Goal: Transaction & Acquisition: Purchase product/service

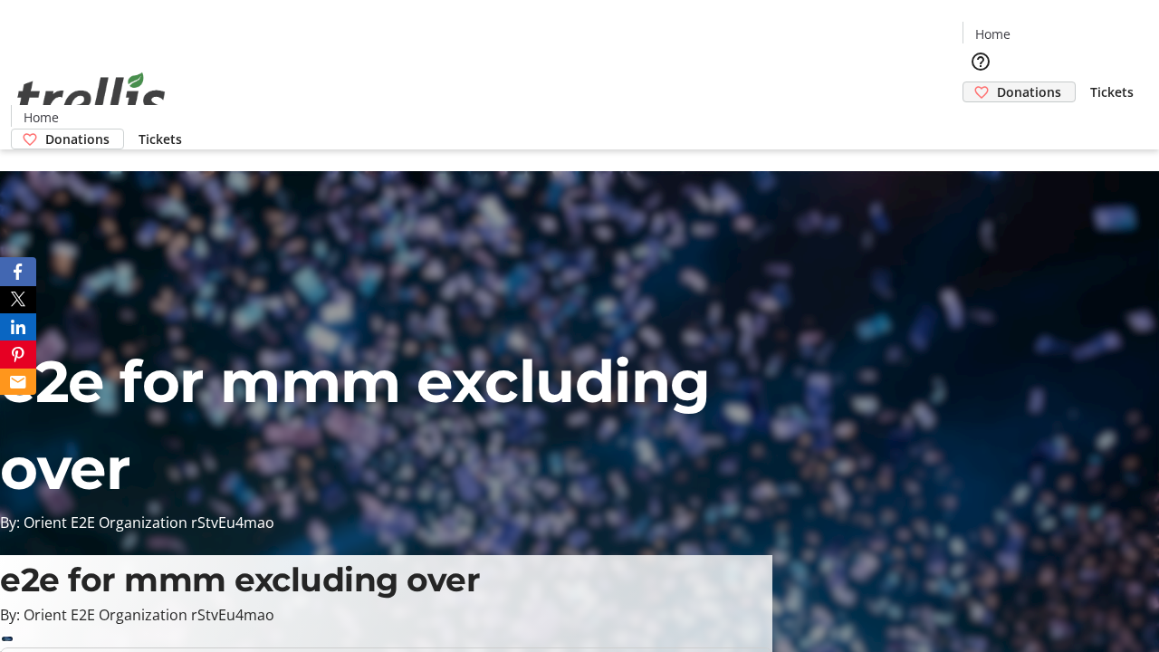
click at [997, 82] on span "Donations" at bounding box center [1029, 91] width 64 height 19
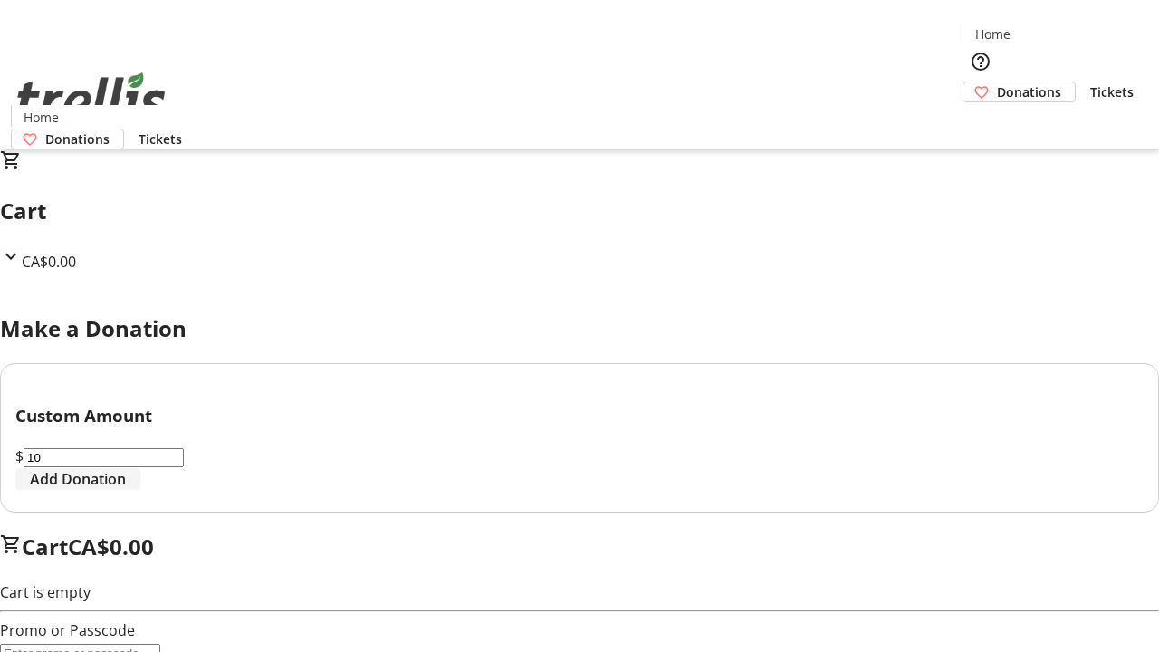
click at [126, 490] on span "Add Donation" at bounding box center [78, 479] width 96 height 22
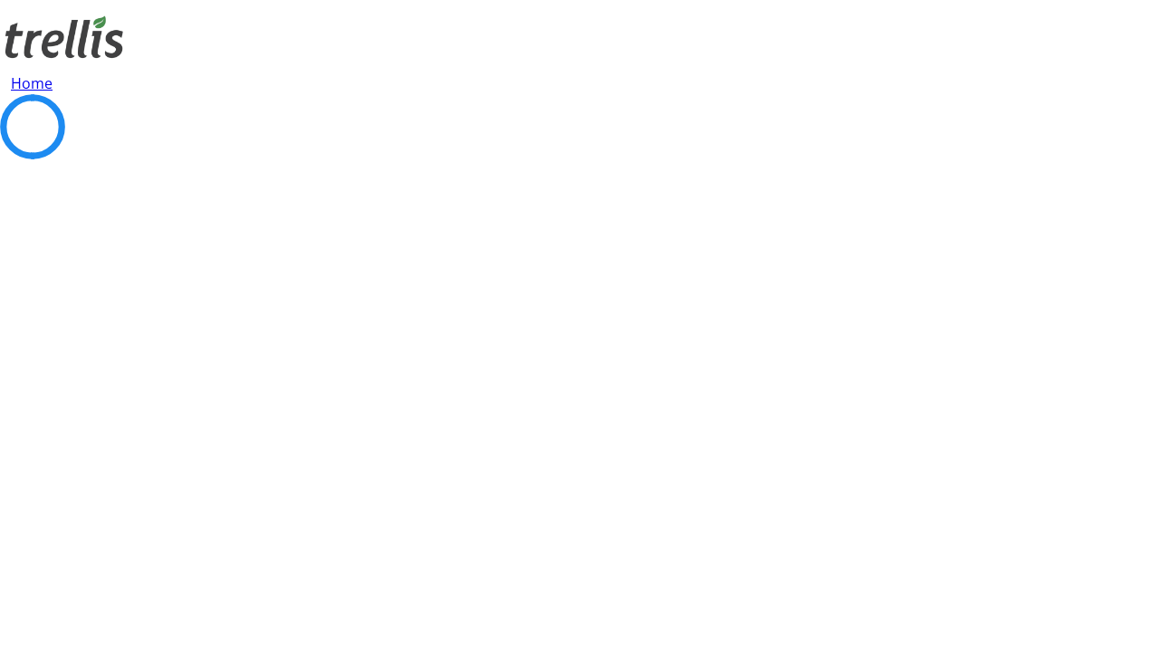
select select "CA"
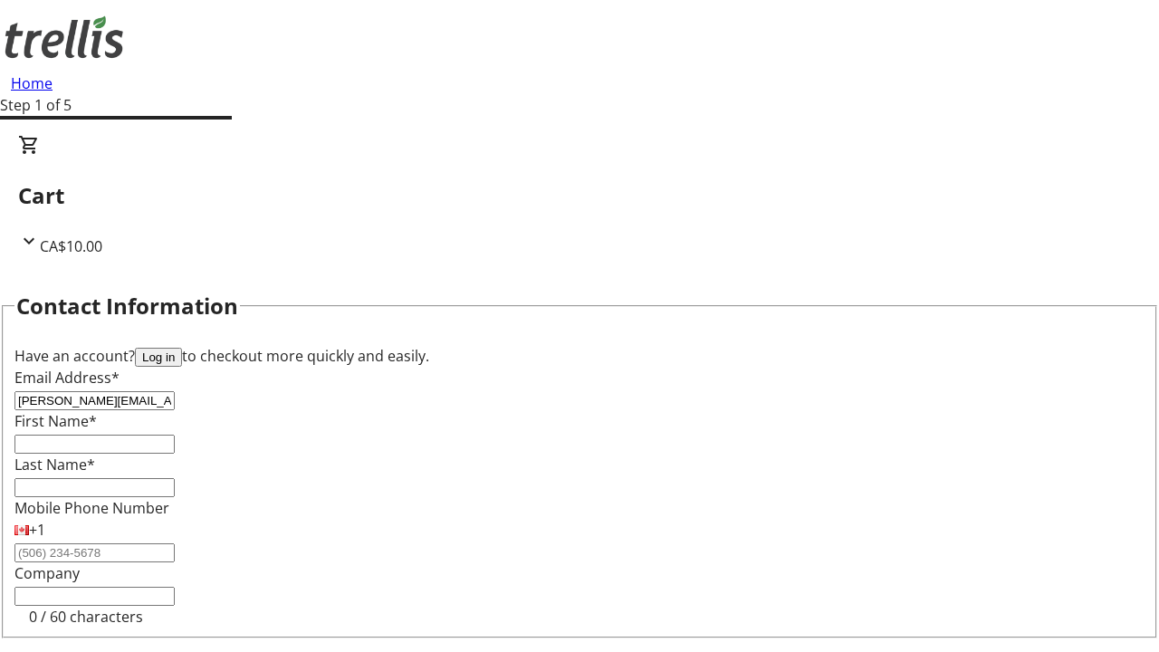
type input "[PERSON_NAME][EMAIL_ADDRESS][DOMAIN_NAME]"
type input "[PERSON_NAME]"
type input "Mraz"
type input "[STREET_ADDRESS][PERSON_NAME]"
type input "Kelowna"
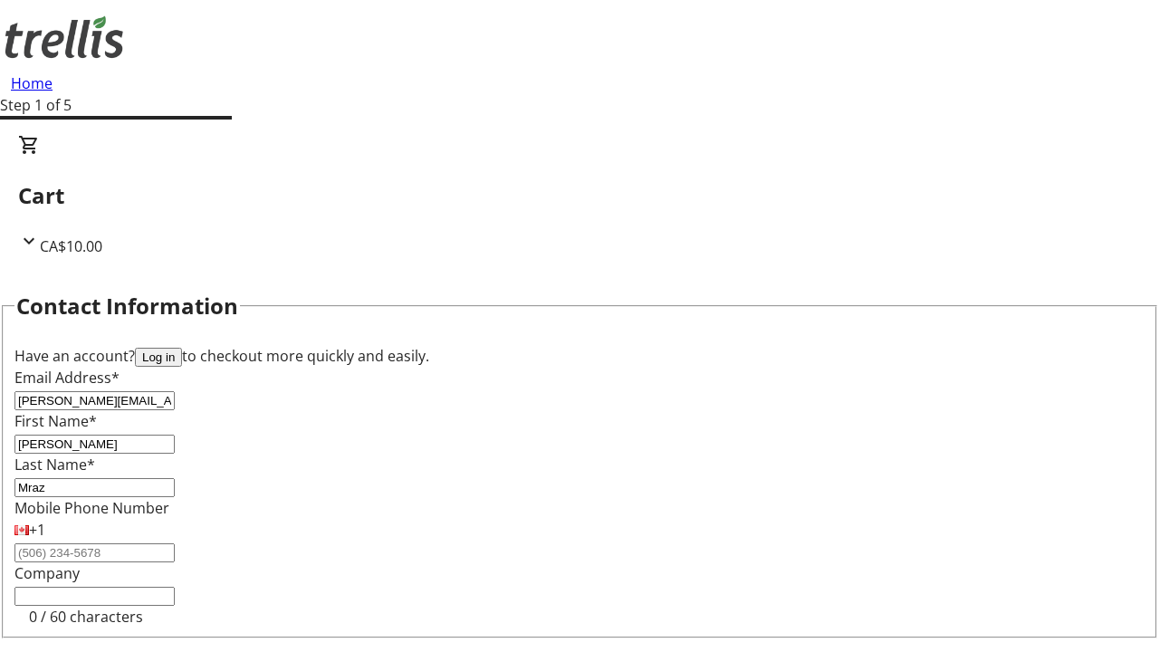
select select "BC"
type input "Kelowna"
type input "V1Y 0C2"
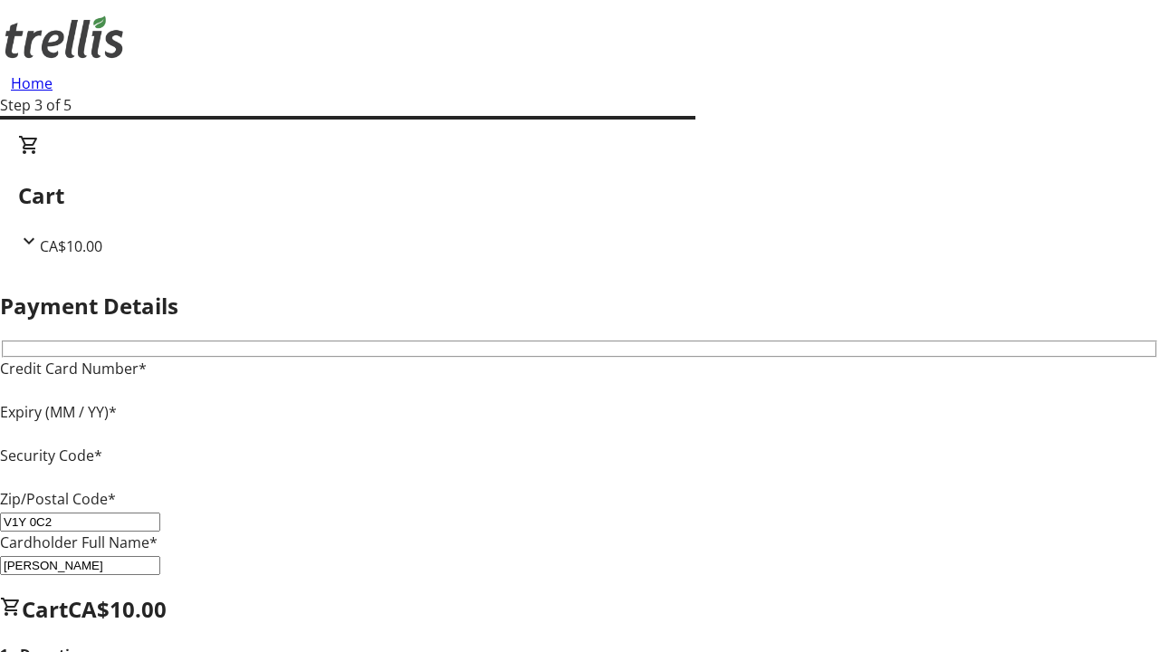
type input "V1Y 0C2"
